Goal: Task Accomplishment & Management: Use online tool/utility

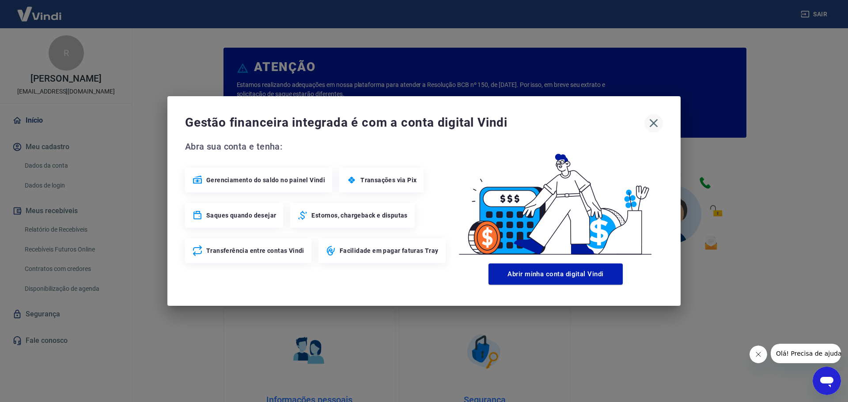
click at [652, 125] on icon "button" at bounding box center [654, 123] width 8 height 8
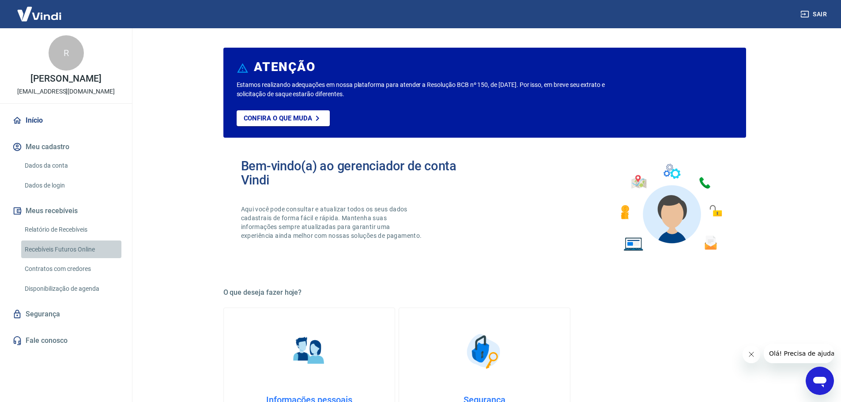
click at [68, 248] on link "Recebíveis Futuros Online" at bounding box center [71, 250] width 100 height 18
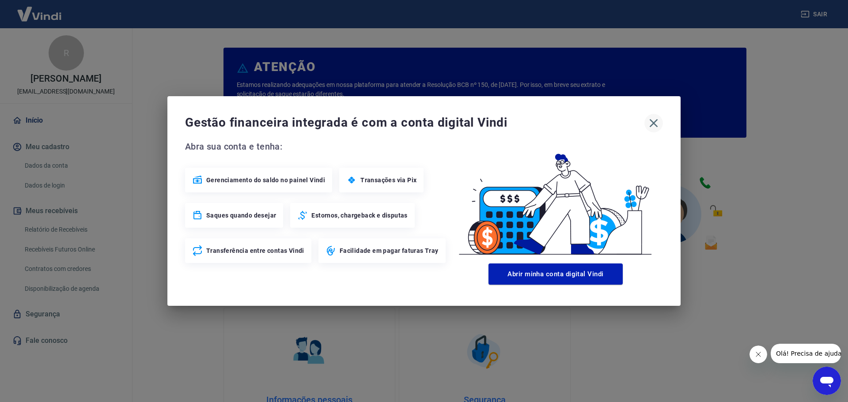
click at [653, 122] on icon "button" at bounding box center [654, 123] width 14 height 14
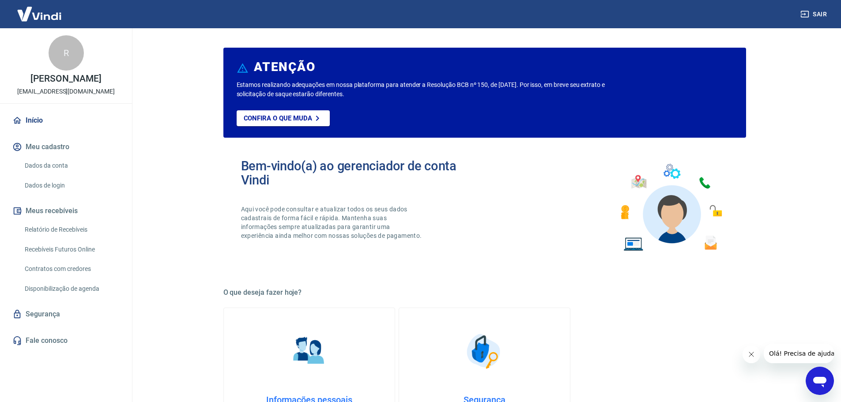
click at [42, 249] on link "Recebíveis Futuros Online" at bounding box center [71, 250] width 100 height 18
